Goal: Task Accomplishment & Management: Manage account settings

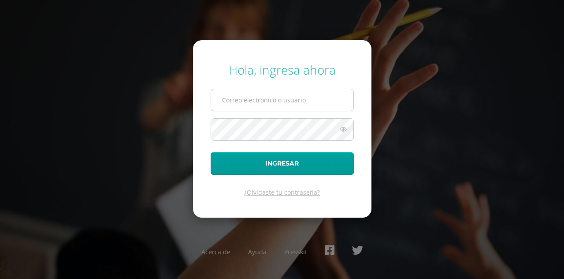
click at [251, 105] on input "text" at bounding box center [282, 100] width 142 height 22
type input "[DOMAIN_NAME]"
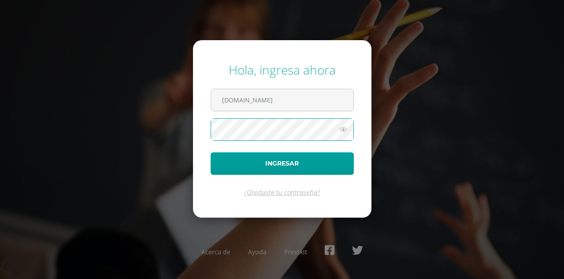
click at [211, 152] on button "Ingresar" at bounding box center [282, 163] width 143 height 22
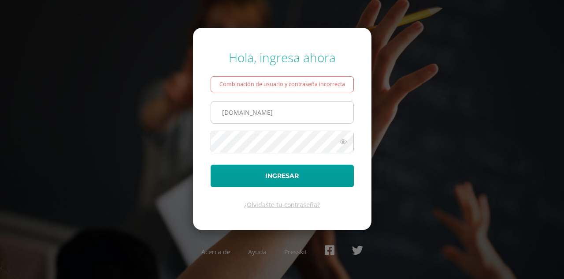
click at [278, 114] on input "[DOMAIN_NAME]" at bounding box center [282, 112] width 142 height 22
click at [211, 164] on button "Ingresar" at bounding box center [282, 175] width 143 height 22
